Goal: Task Accomplishment & Management: Manage account settings

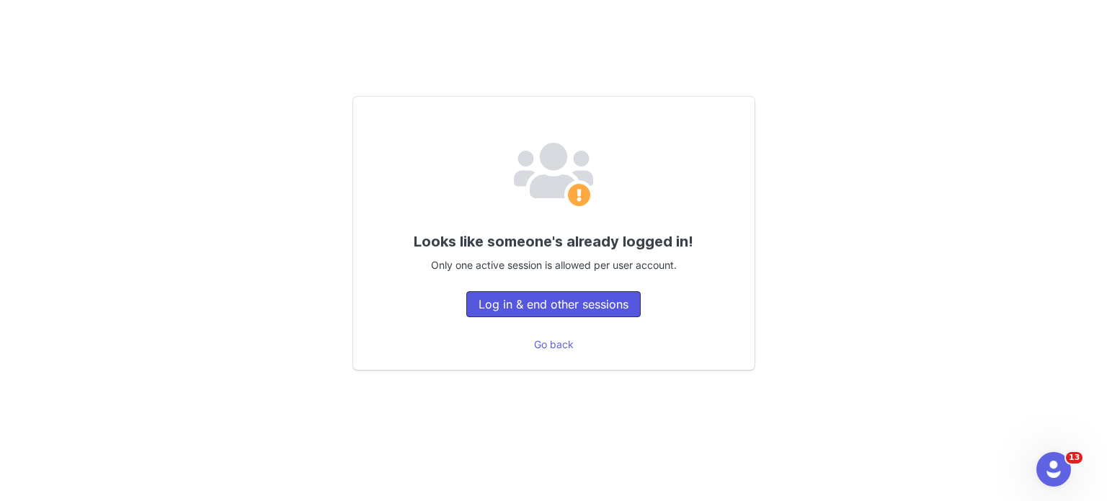
click at [604, 295] on button "Log in & end other sessions" at bounding box center [553, 304] width 174 height 26
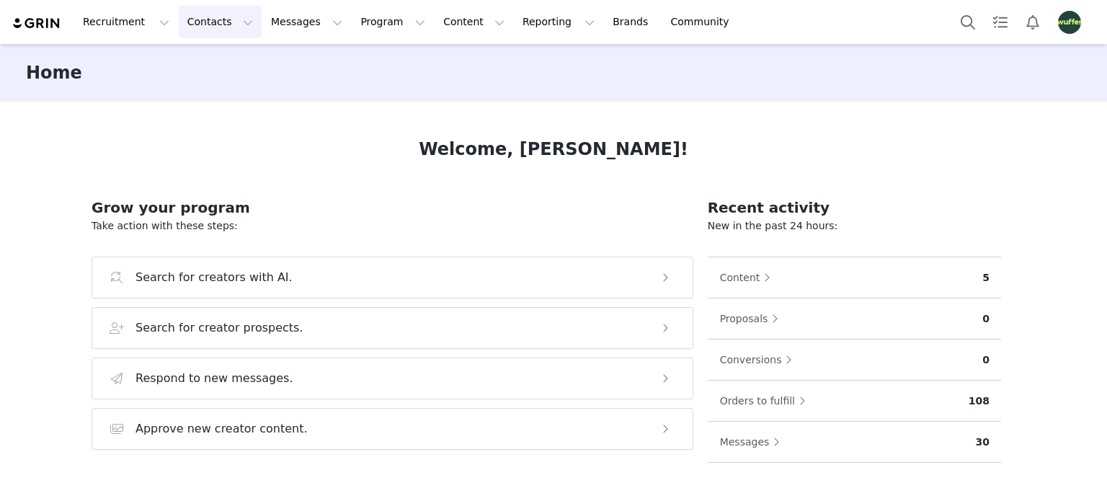
click at [203, 17] on button "Contacts Contacts" at bounding box center [220, 22] width 83 height 32
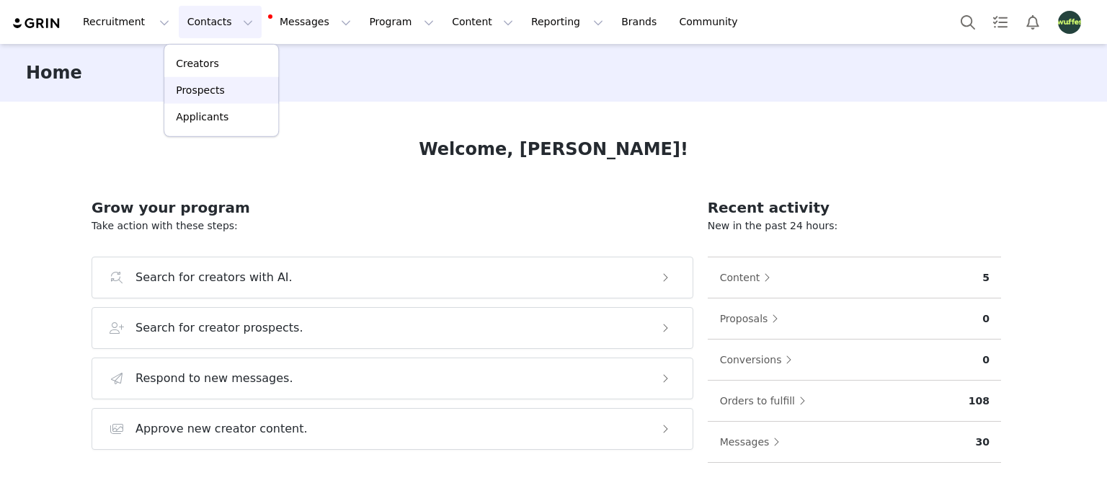
click at [222, 99] on link "Prospects" at bounding box center [221, 90] width 114 height 27
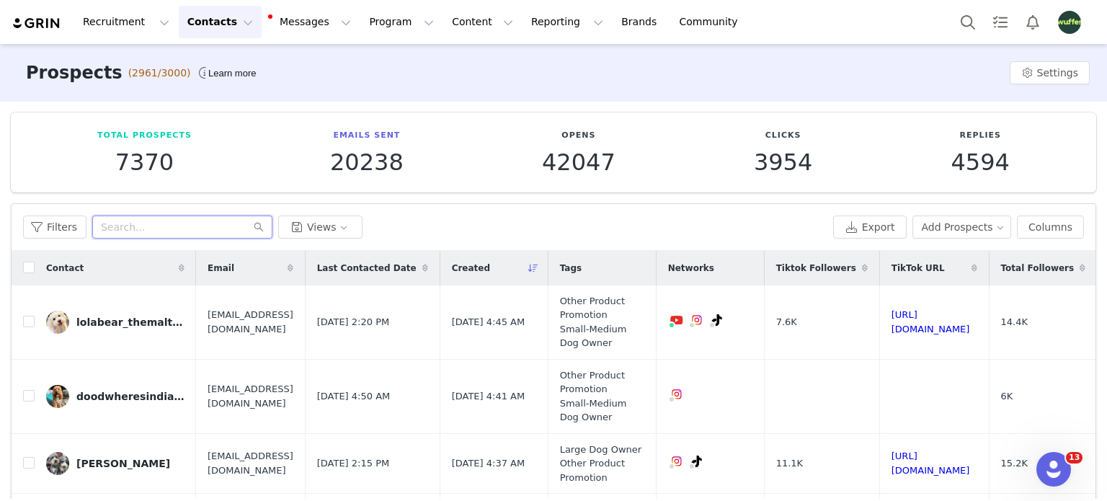
click at [182, 224] on input "text" at bounding box center [182, 226] width 180 height 23
paste input "doodwheresindianabones"
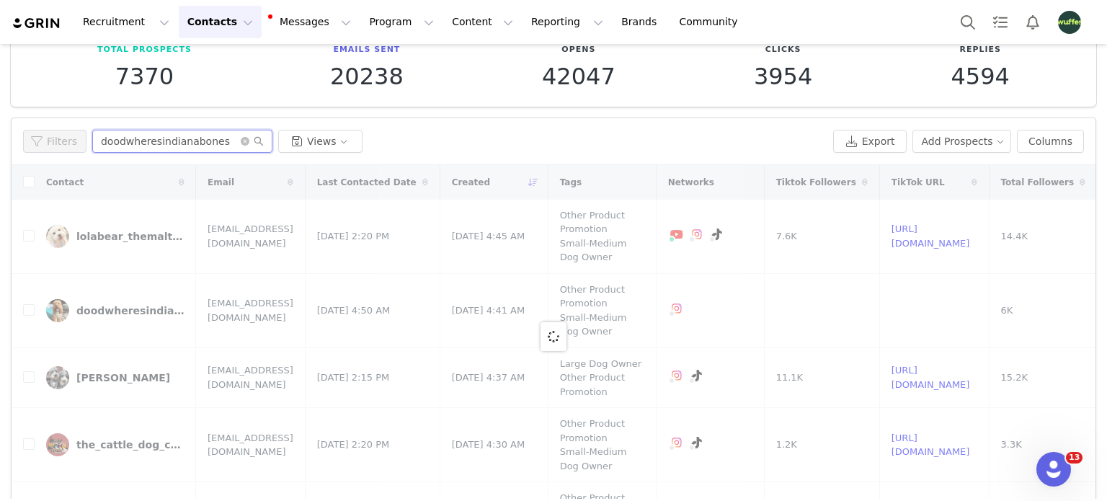
scroll to position [136, 0]
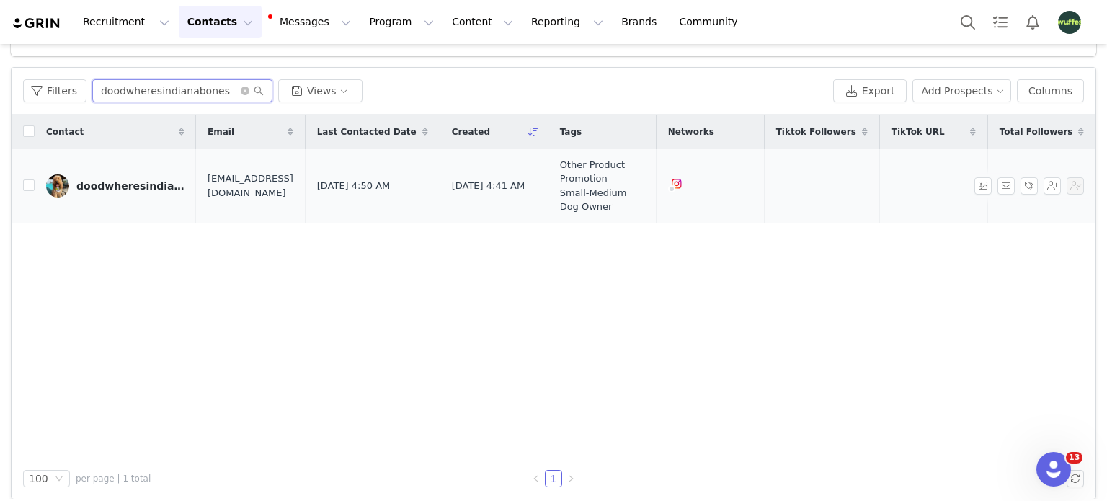
type input "doodwheresindianabones"
click at [59, 187] on img at bounding box center [57, 185] width 23 height 23
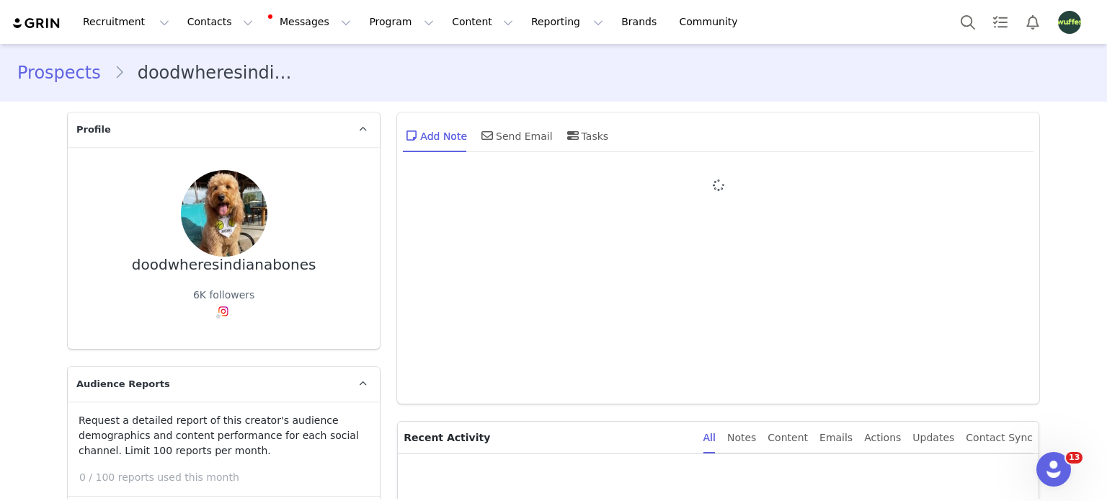
type input "+1 ([GEOGRAPHIC_DATA])"
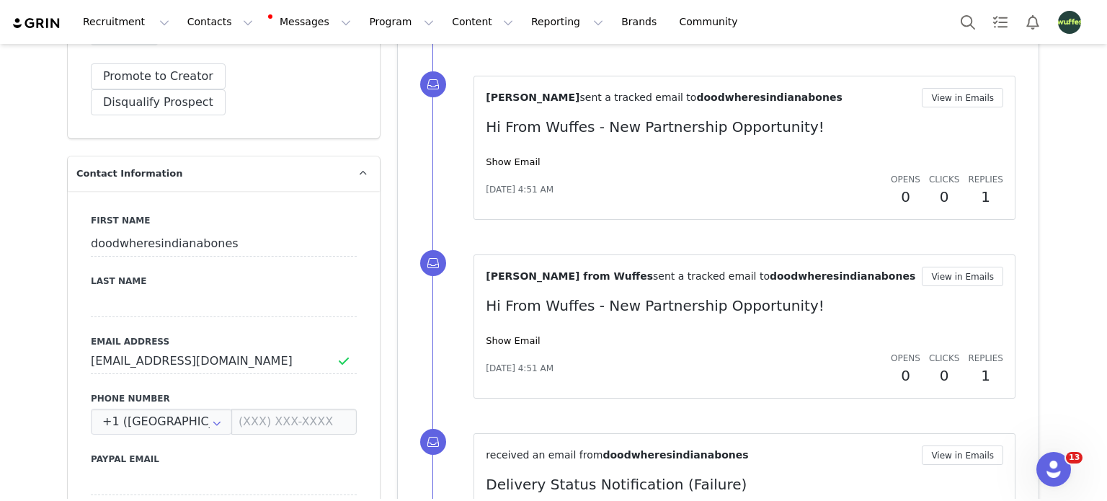
scroll to position [721, 0]
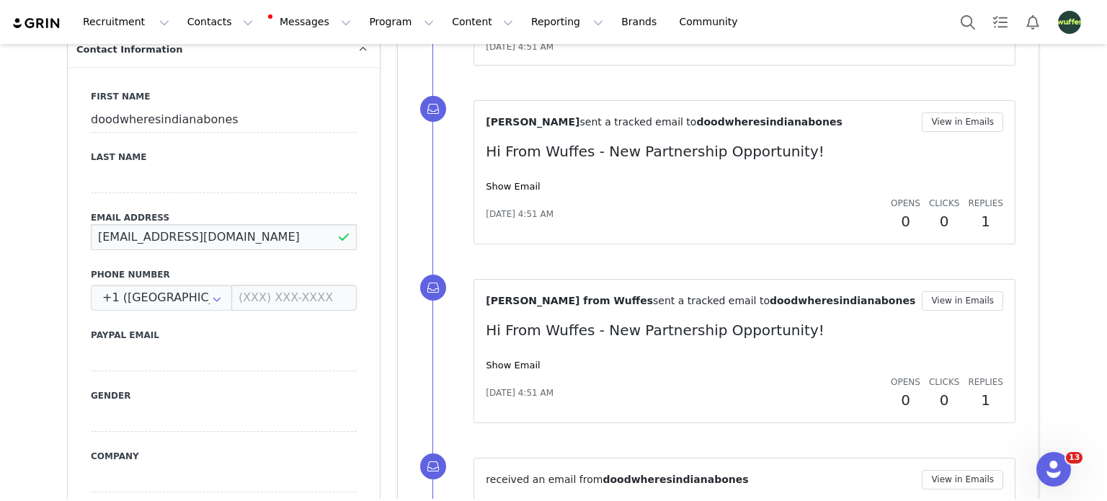
click at [176, 224] on input "[EMAIL_ADDRESS][DOMAIN_NAME]" at bounding box center [224, 237] width 266 height 26
type input "[EMAIL_ADDRESS][DOMAIN_NAME]"
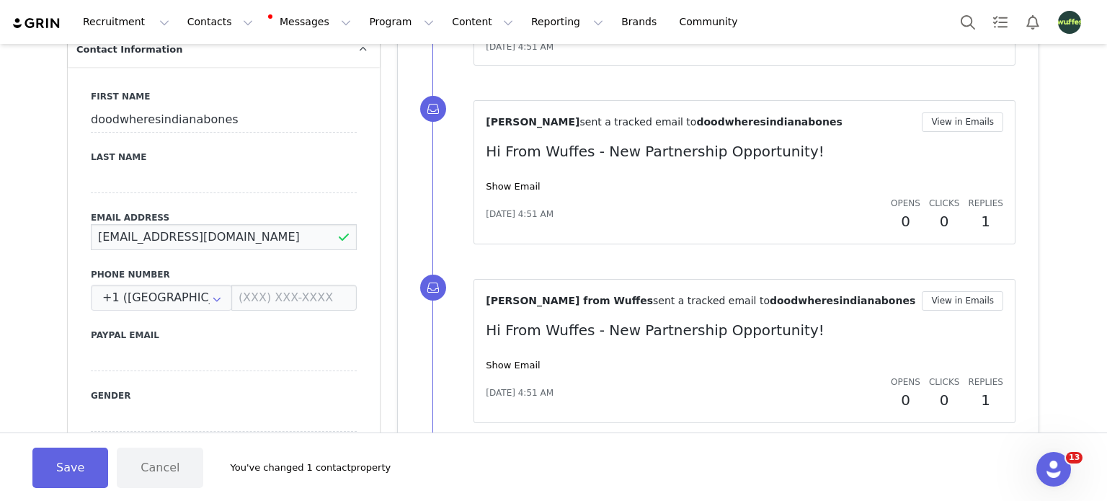
click at [100, 224] on input "[EMAIL_ADDRESS][DOMAIN_NAME]" at bounding box center [224, 237] width 266 height 26
click at [83, 469] on button "Save" at bounding box center [70, 468] width 76 height 40
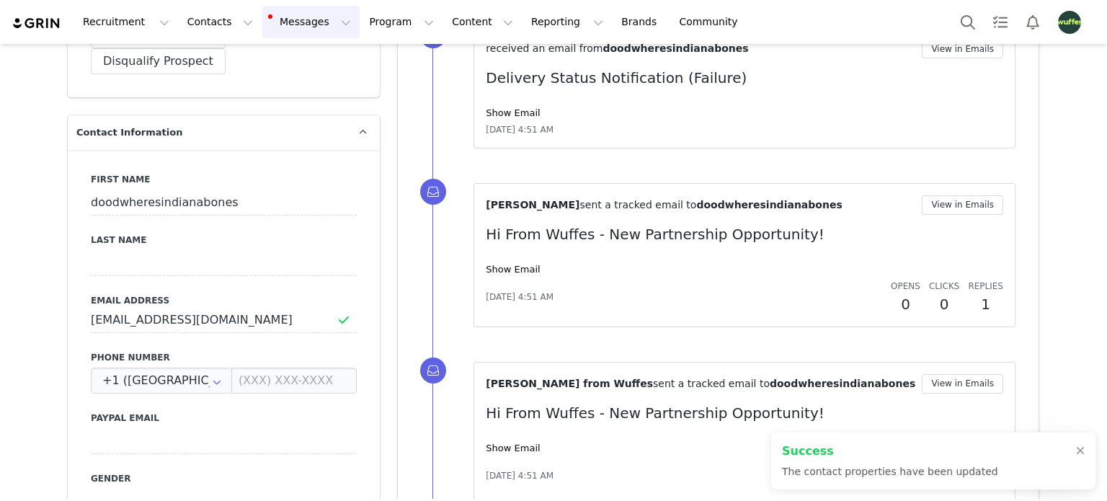
scroll to position [577, 0]
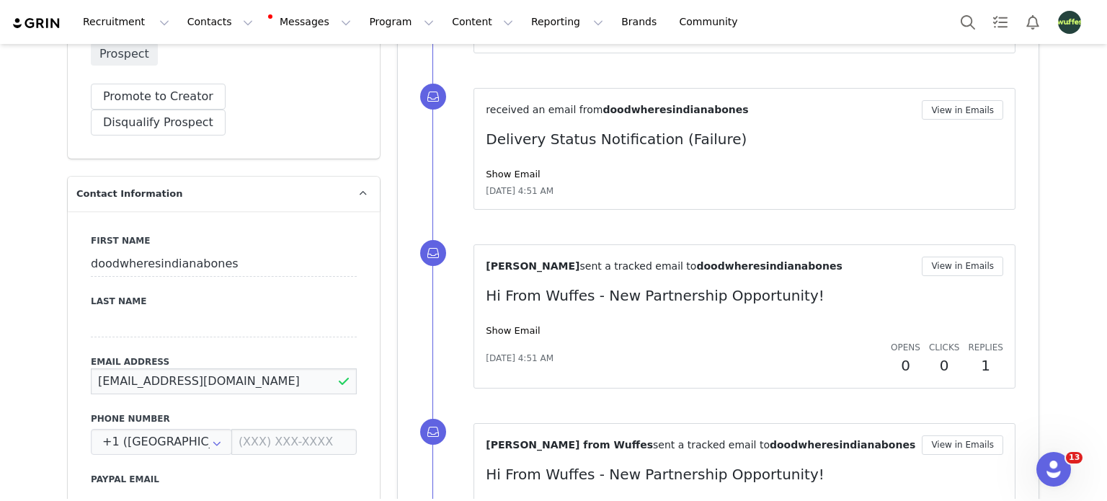
click at [208, 368] on input "[EMAIL_ADDRESS][DOMAIN_NAME]" at bounding box center [224, 381] width 266 height 26
